Goal: Information Seeking & Learning: Learn about a topic

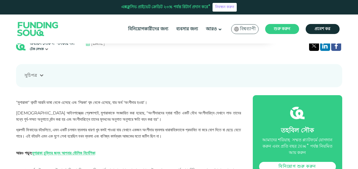
scroll to position [174, 0]
drag, startPoint x: 139, startPoint y: 60, endPoint x: 72, endPoint y: 81, distance: 70.5
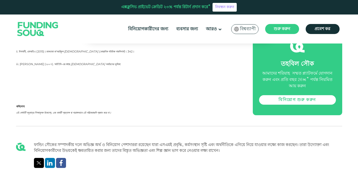
scroll to position [1098, 0]
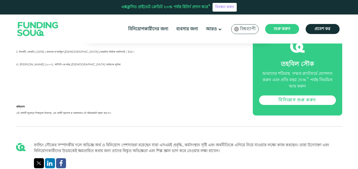
drag, startPoint x: 173, startPoint y: 84, endPoint x: 115, endPoint y: 92, distance: 59.5
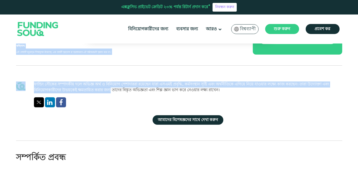
scroll to position [1197, 0]
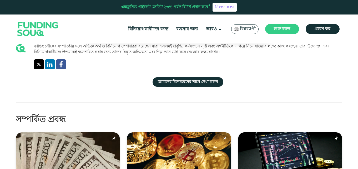
drag, startPoint x: 16, startPoint y: 72, endPoint x: 149, endPoint y: 49, distance: 135.1
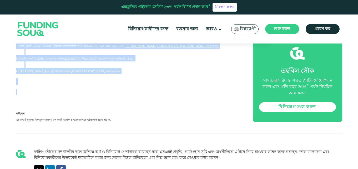
scroll to position [1091, 0]
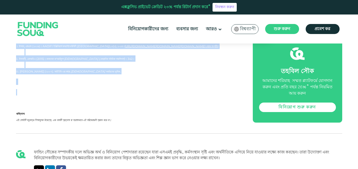
click at [137, 28] on p "আরও পড়ুন: মুশার্কাহ চুক্তির সুবিধা এবং অসুবিধাগুলি কী কী ?" at bounding box center [128, 18] width 225 height 19
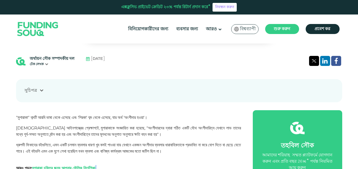
scroll to position [160, 0]
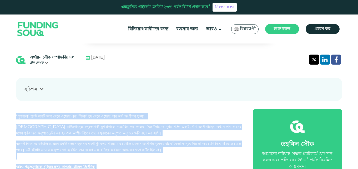
drag, startPoint x: 193, startPoint y: 115, endPoint x: 7, endPoint y: 96, distance: 187.6
copy div ""lুiাdাsা" am্coি adiি eাsা dেeে teেiে utং 'lিetা' do্m aেeে adেmে, vাq no্e 'u…"
